Goal: Task Accomplishment & Management: Use online tool/utility

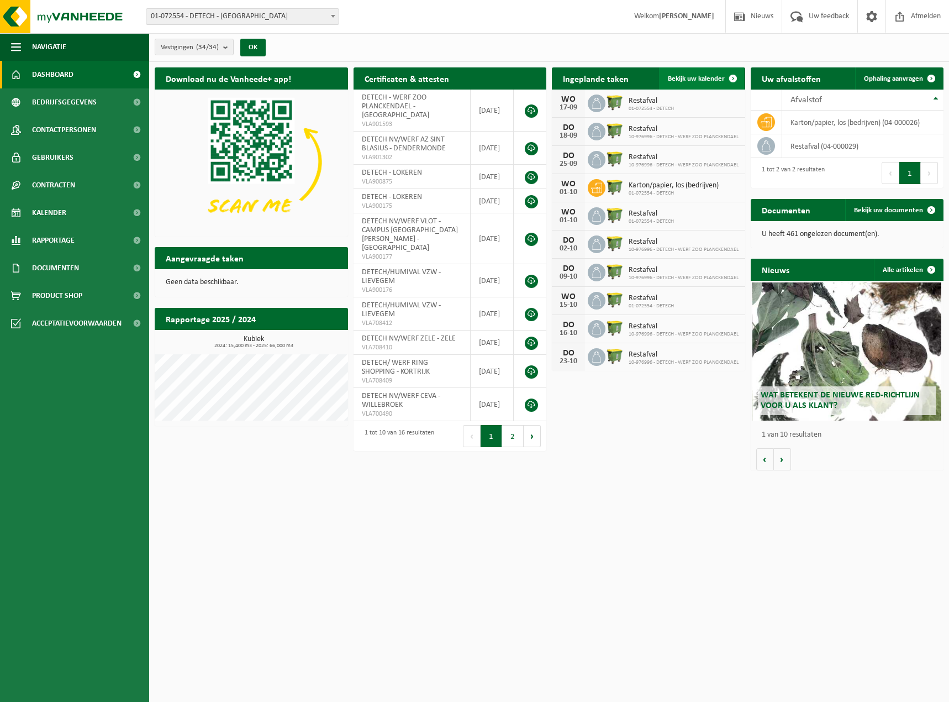
click at [733, 76] on span at bounding box center [733, 78] width 22 height 22
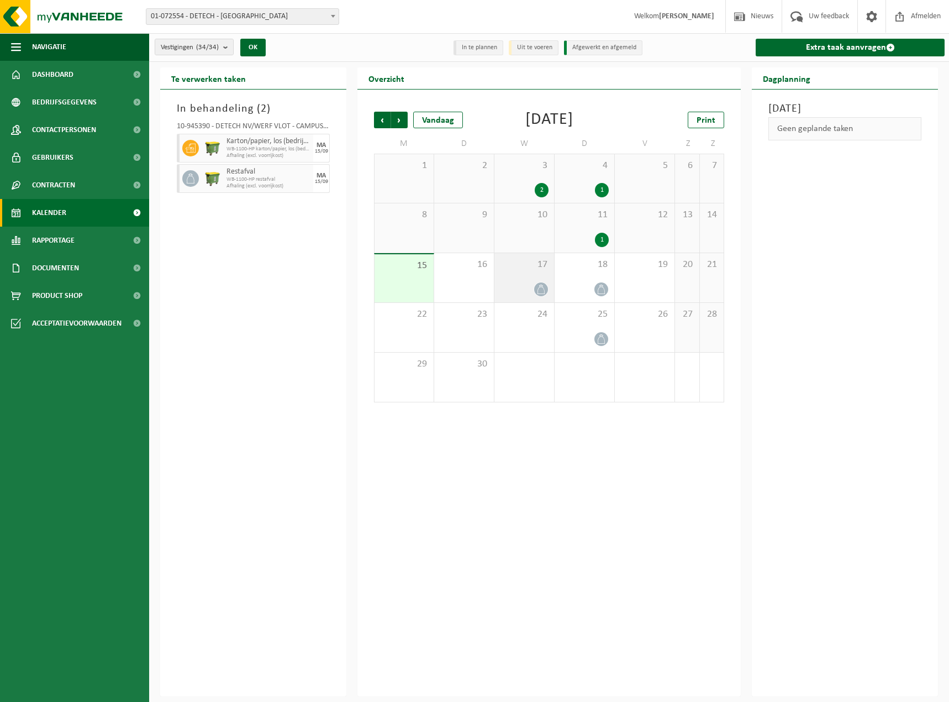
click at [529, 284] on div at bounding box center [524, 289] width 49 height 15
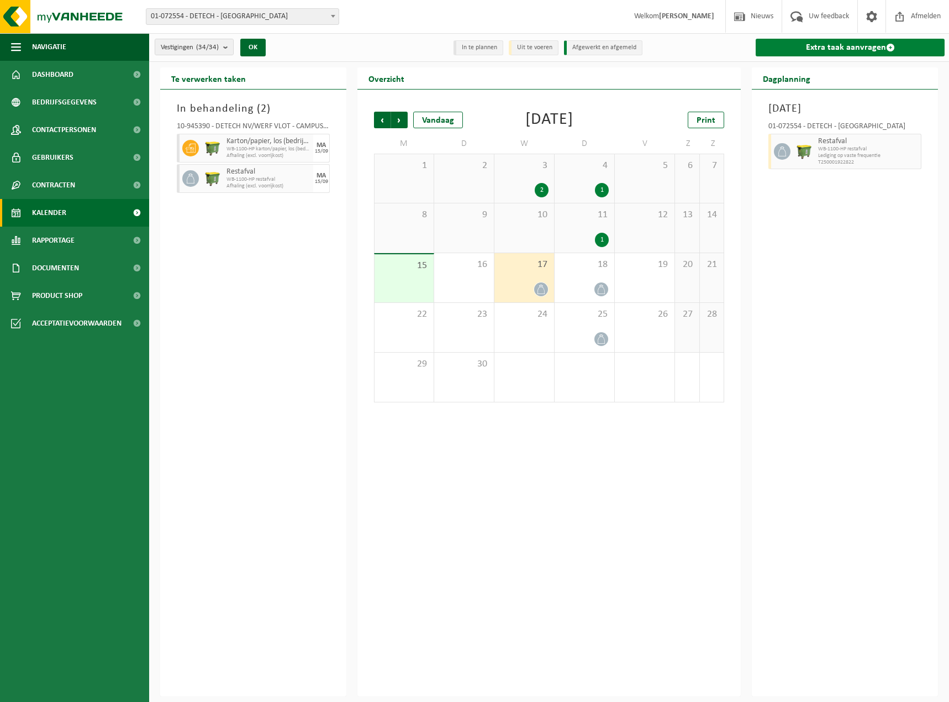
click at [839, 47] on link "Extra taak aanvragen" at bounding box center [850, 48] width 189 height 18
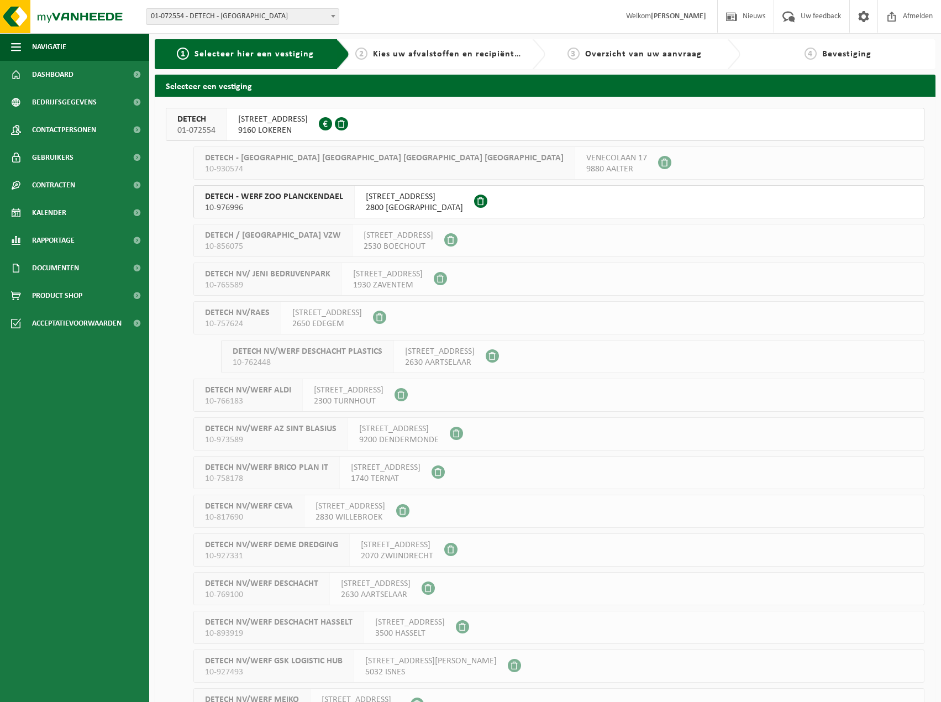
click at [375, 124] on button "DETECH 01-072554 MOORTELSTRAAT 4 9160 LOKEREN 0449.577.677" at bounding box center [545, 124] width 759 height 33
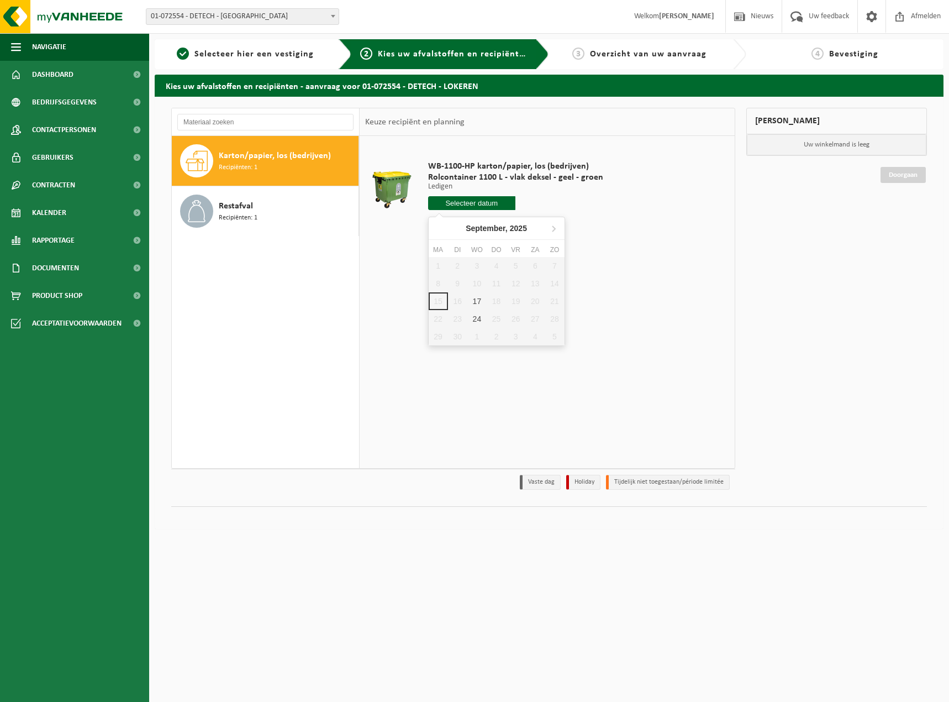
click at [471, 199] on input "text" at bounding box center [472, 203] width 88 height 14
click at [478, 300] on div "17" at bounding box center [476, 301] width 19 height 18
type input "Van 2025-09-17"
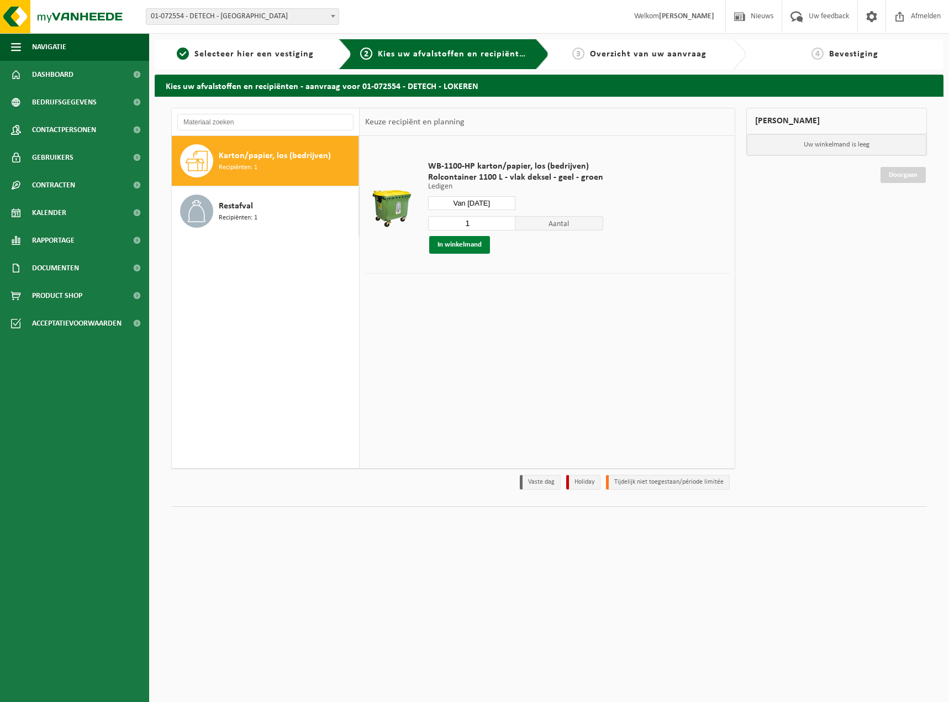
click at [460, 242] on button "In winkelmand" at bounding box center [459, 245] width 61 height 18
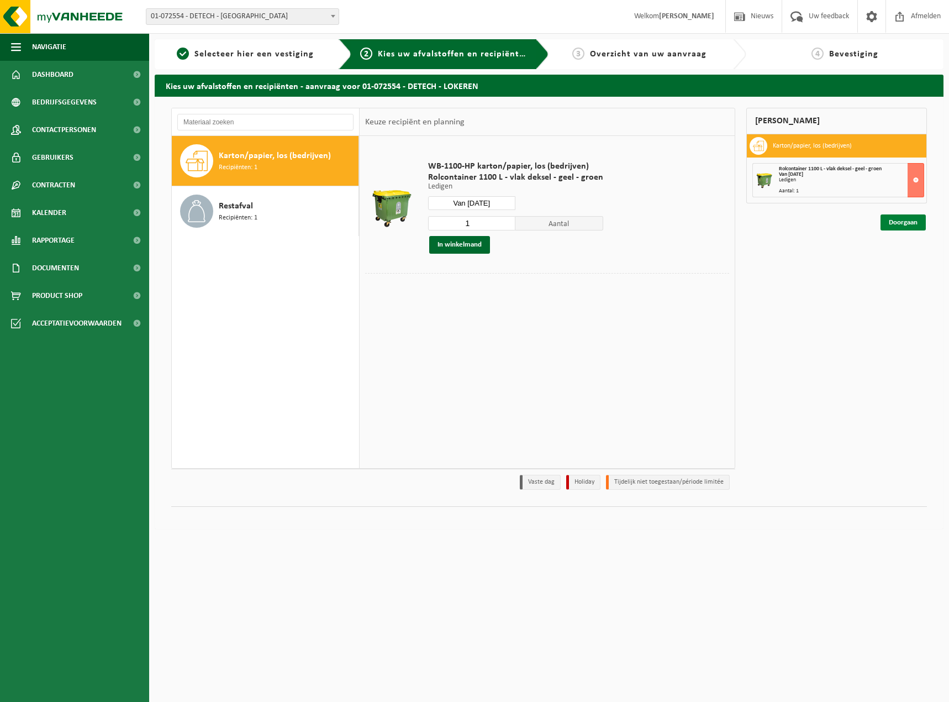
click at [897, 222] on link "Doorgaan" at bounding box center [903, 222] width 45 height 16
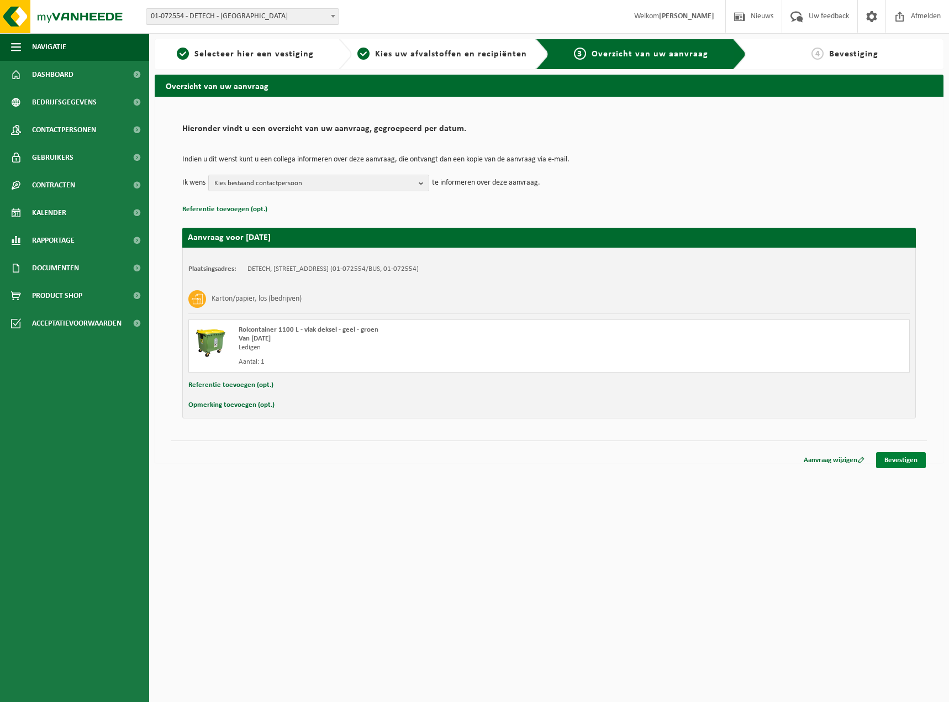
click at [893, 461] on link "Bevestigen" at bounding box center [901, 460] width 50 height 16
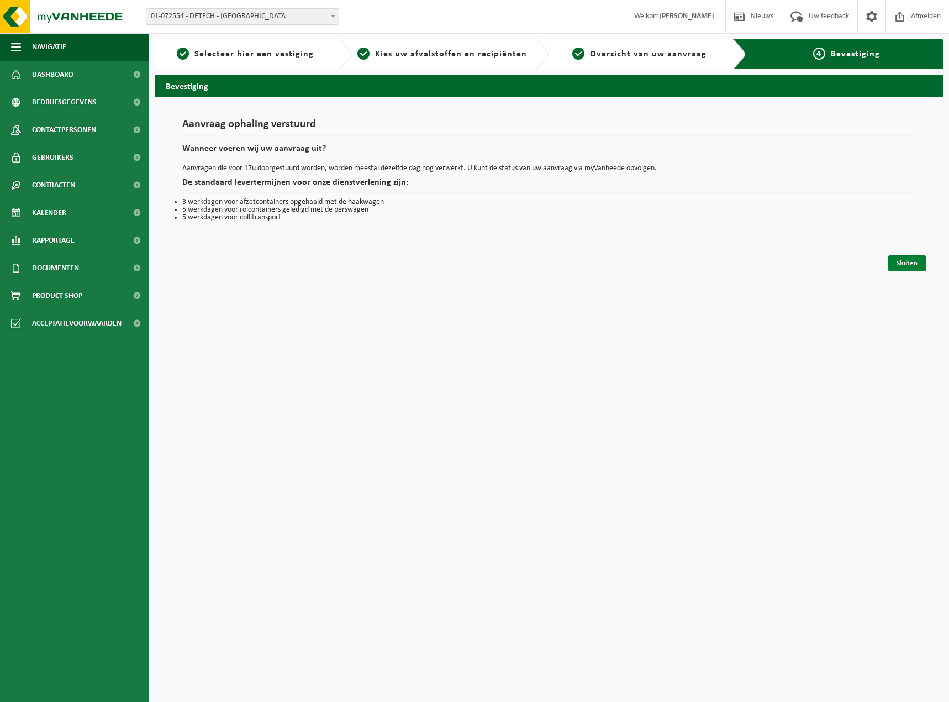
click at [913, 262] on link "Sluiten" at bounding box center [908, 263] width 38 height 16
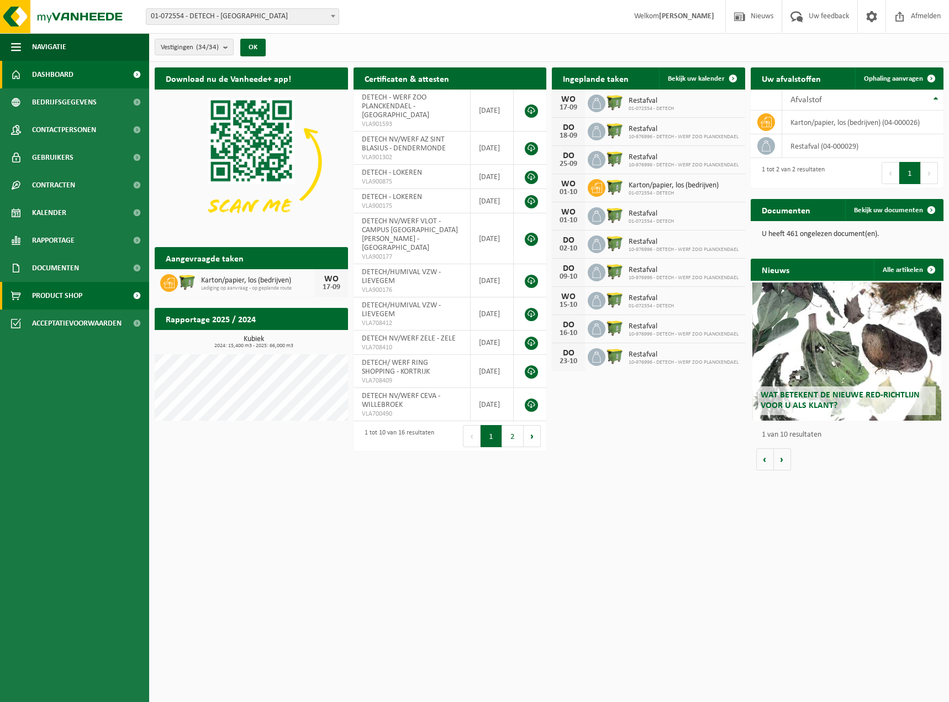
click at [70, 297] on span "Product Shop" at bounding box center [57, 296] width 50 height 28
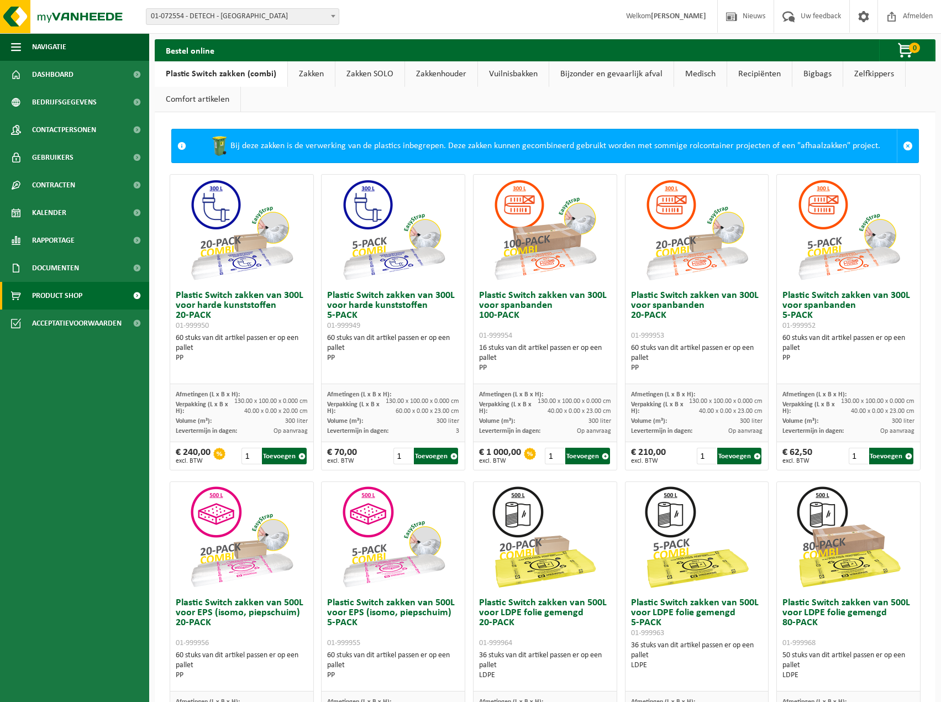
click at [813, 73] on link "Bigbags" at bounding box center [817, 73] width 50 height 25
